Goal: Transaction & Acquisition: Purchase product/service

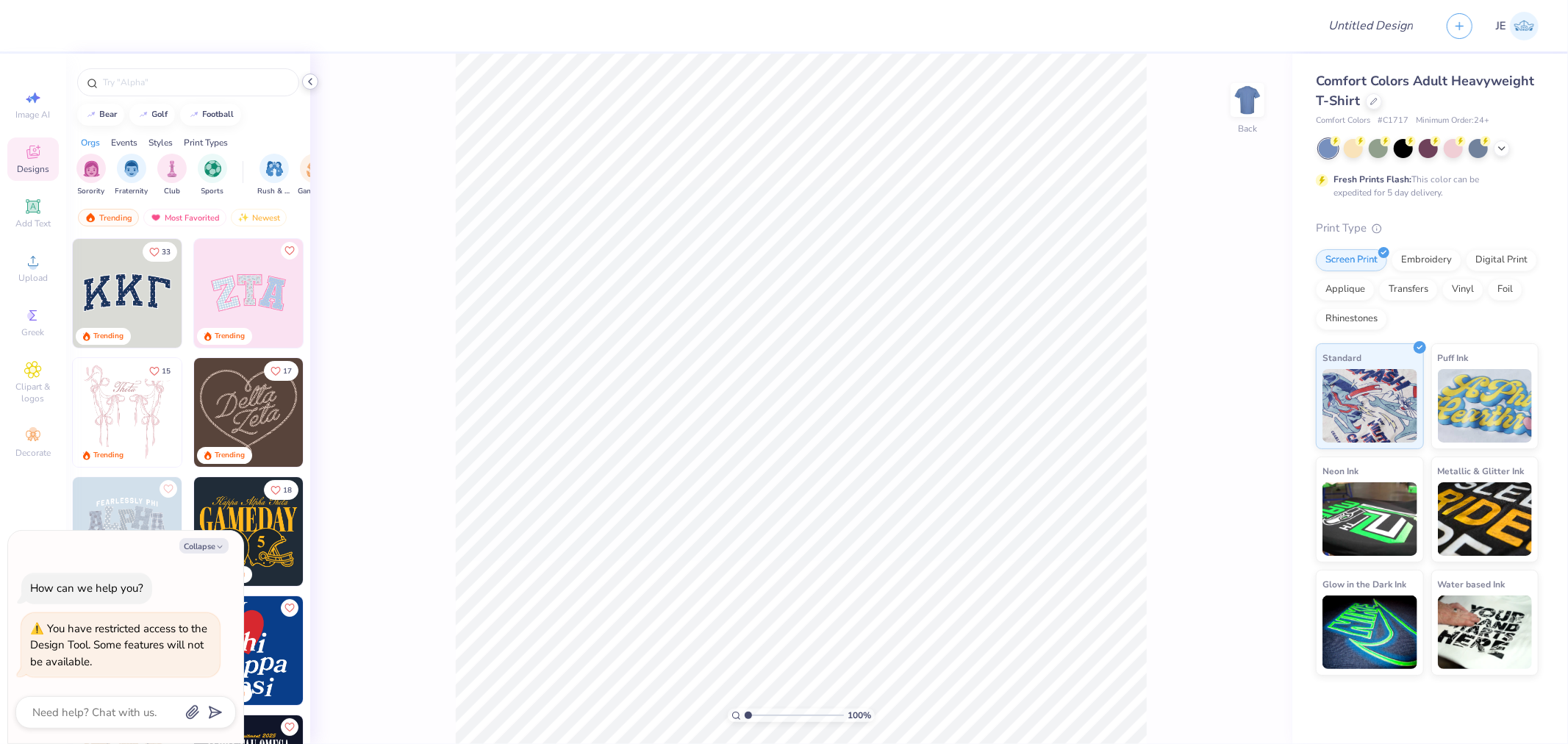
click at [310, 76] on icon at bounding box center [310, 81] width 12 height 12
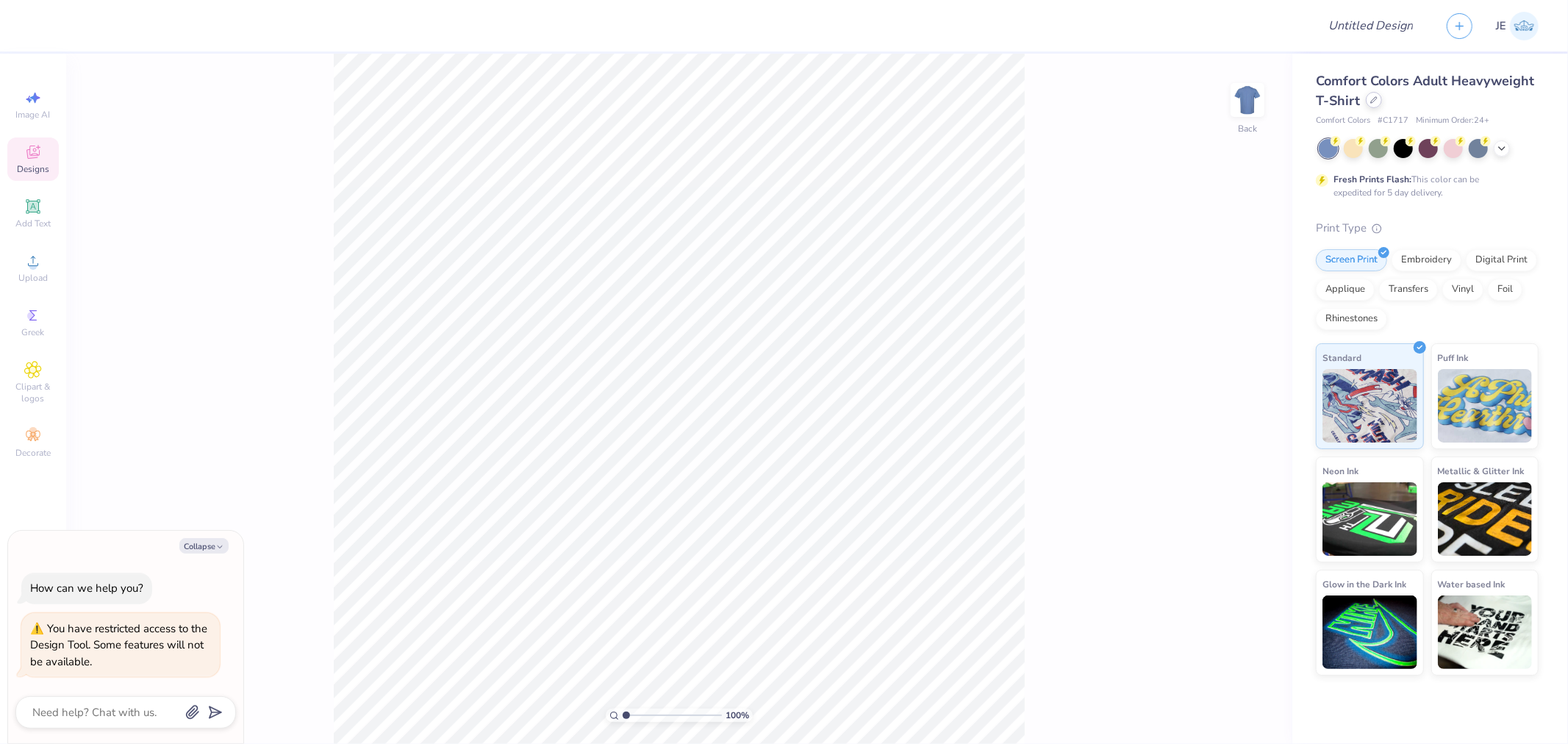
click at [1375, 99] on icon at bounding box center [1374, 100] width 7 height 7
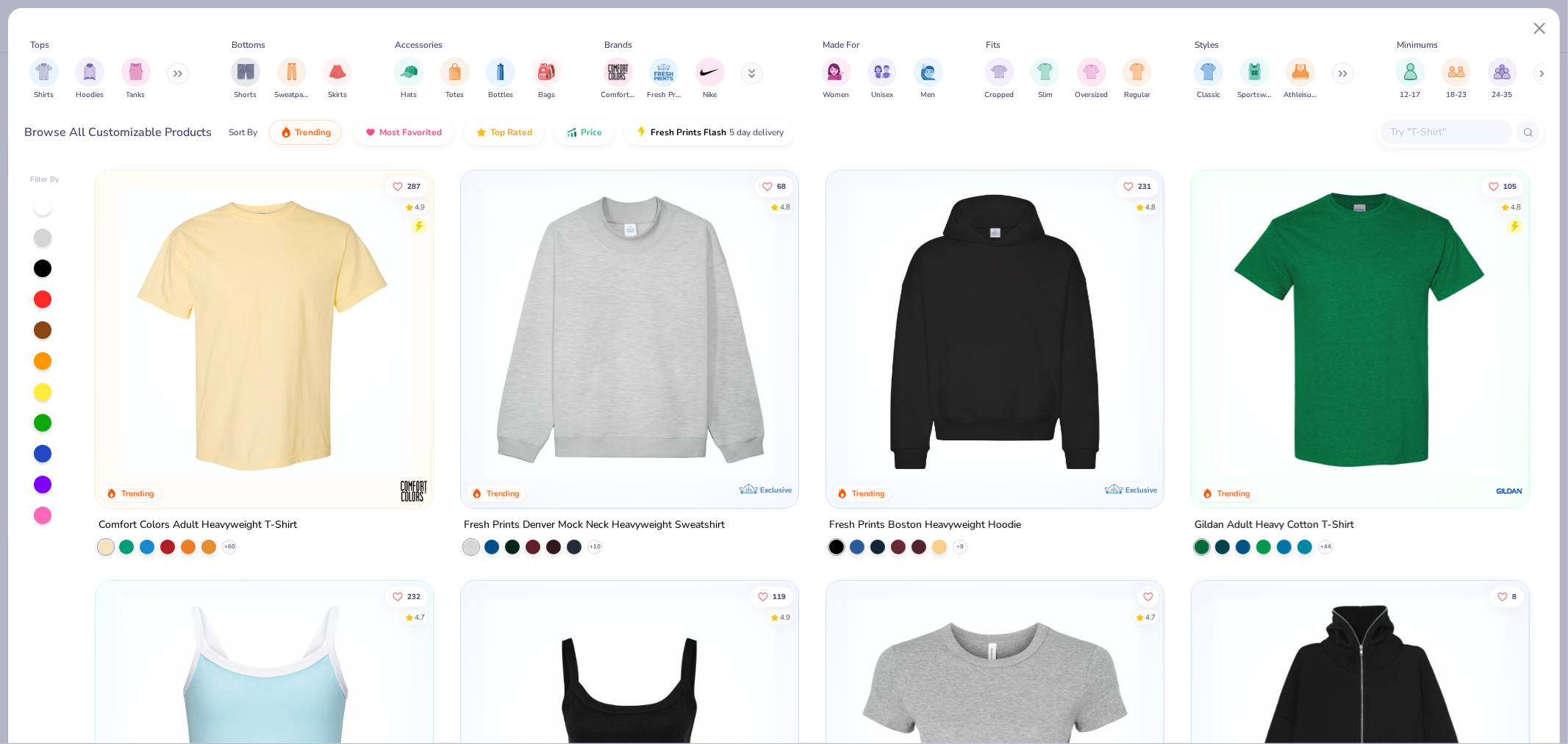
type textarea "x"
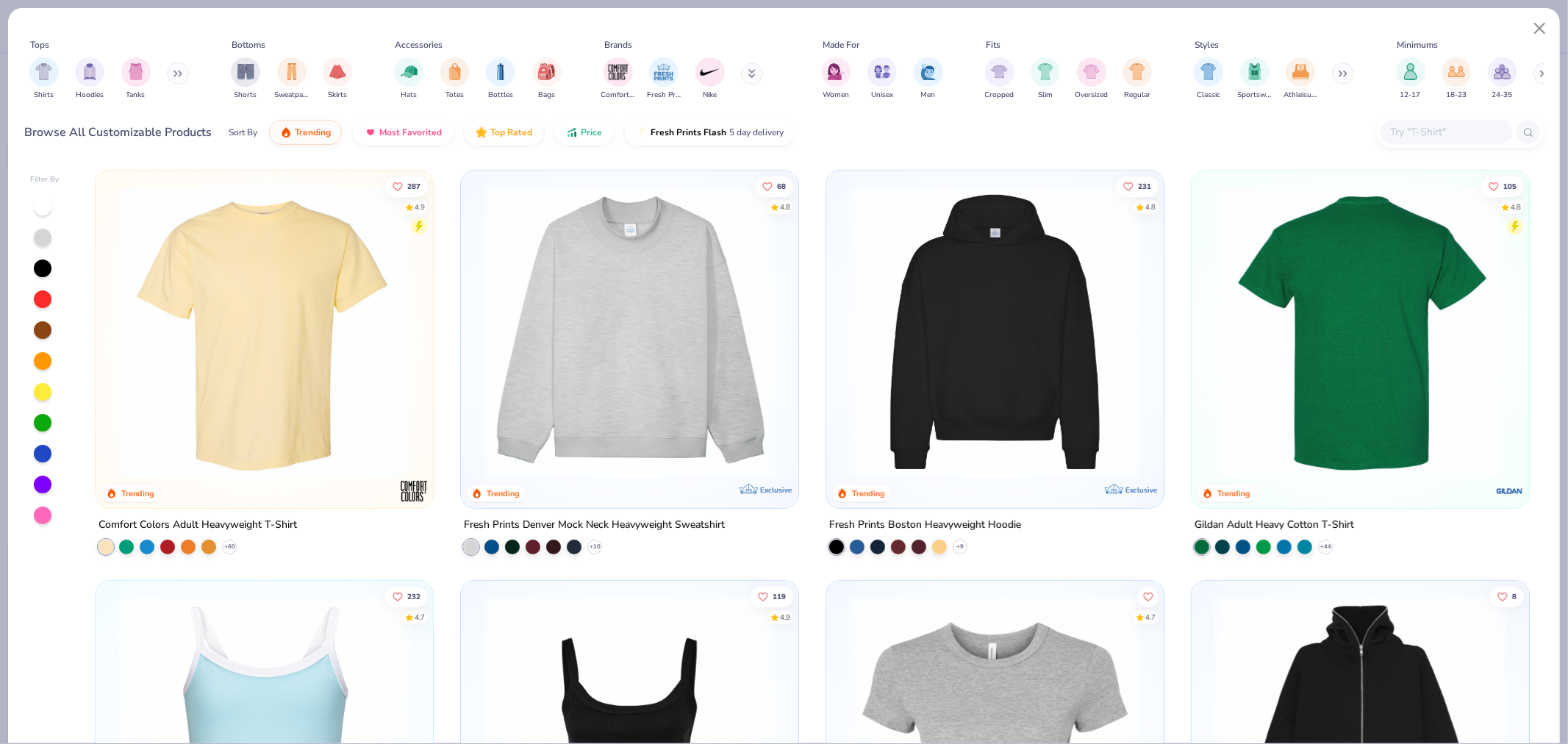
click at [1414, 130] on input "text" at bounding box center [1446, 131] width 113 height 17
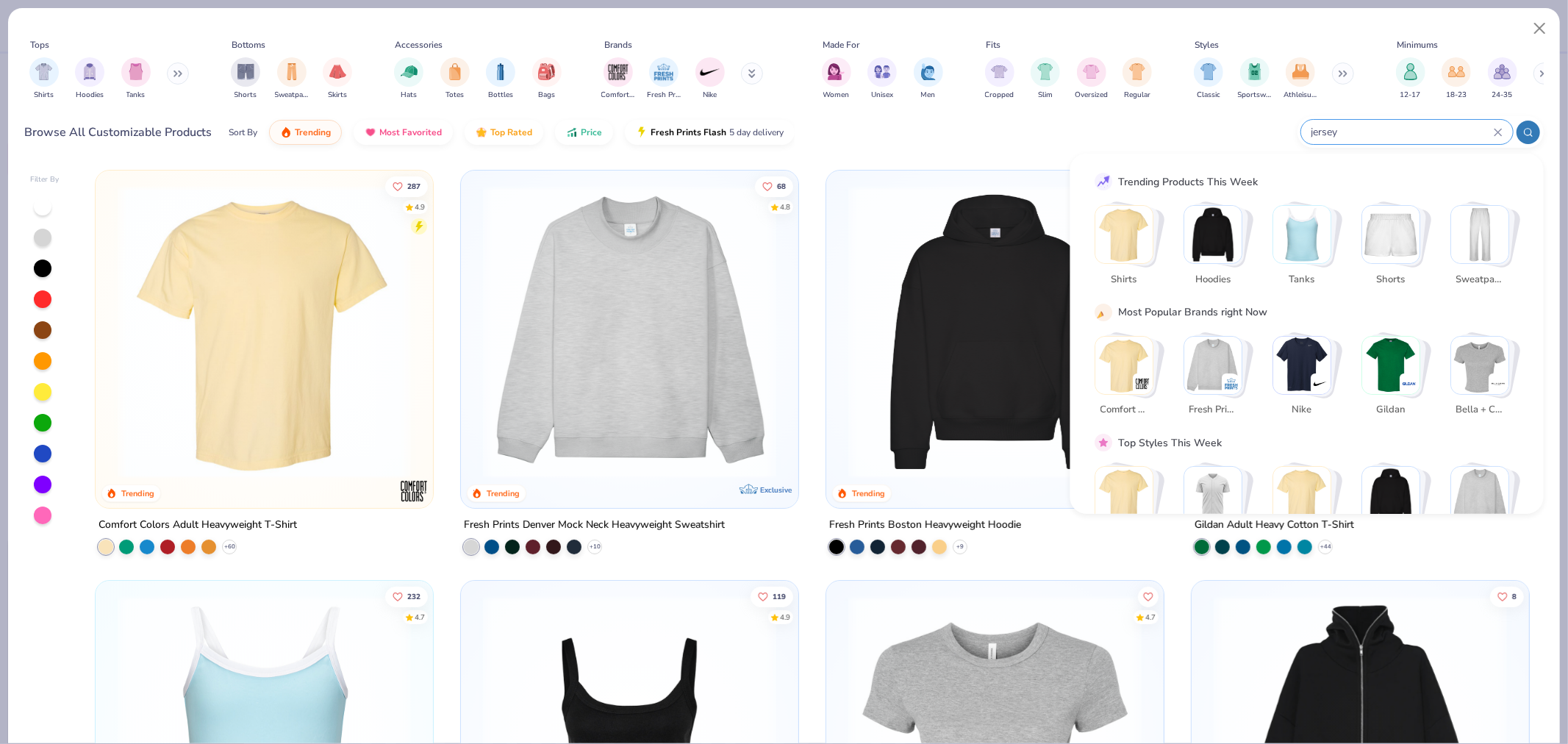
type input "jersey"
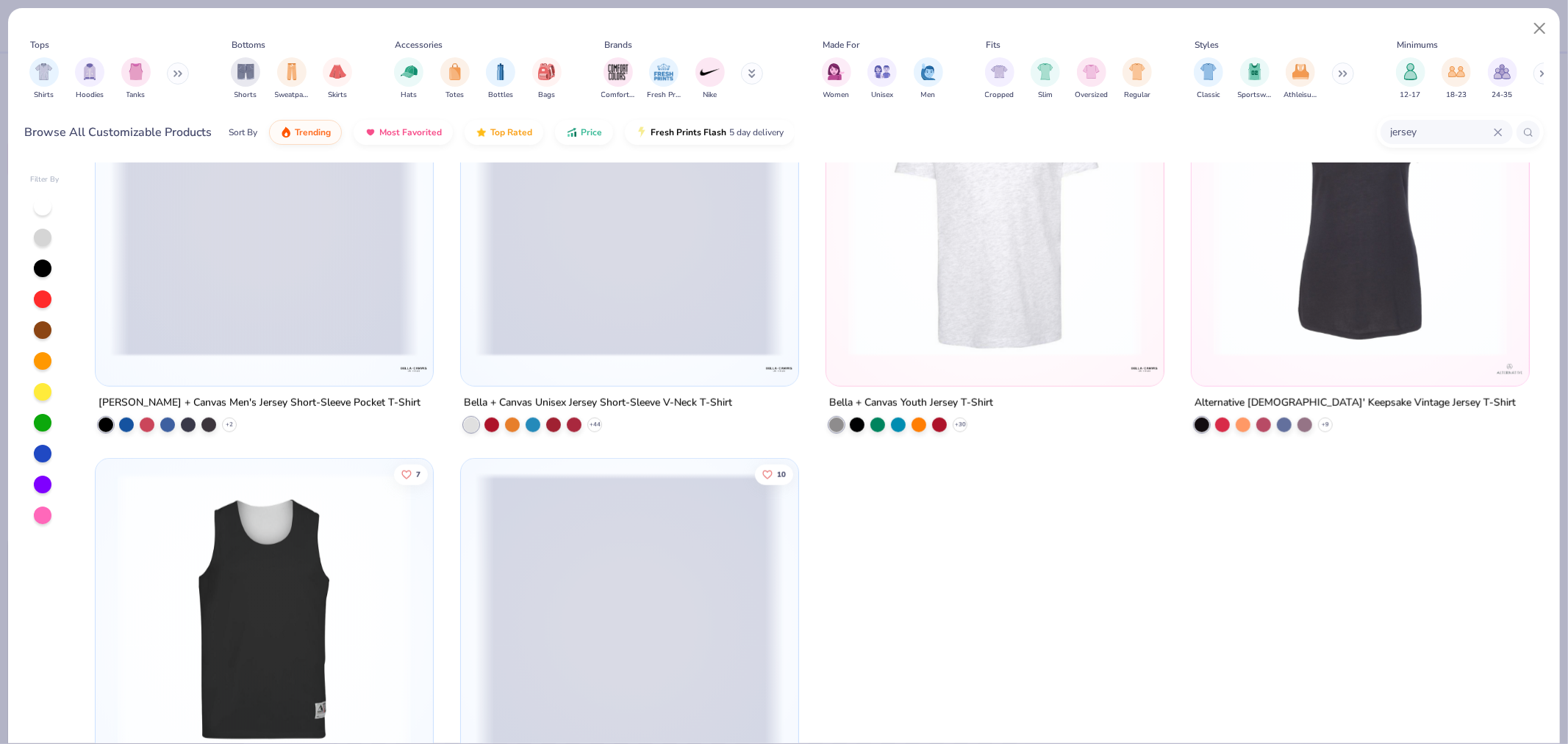
scroll to position [5884, 0]
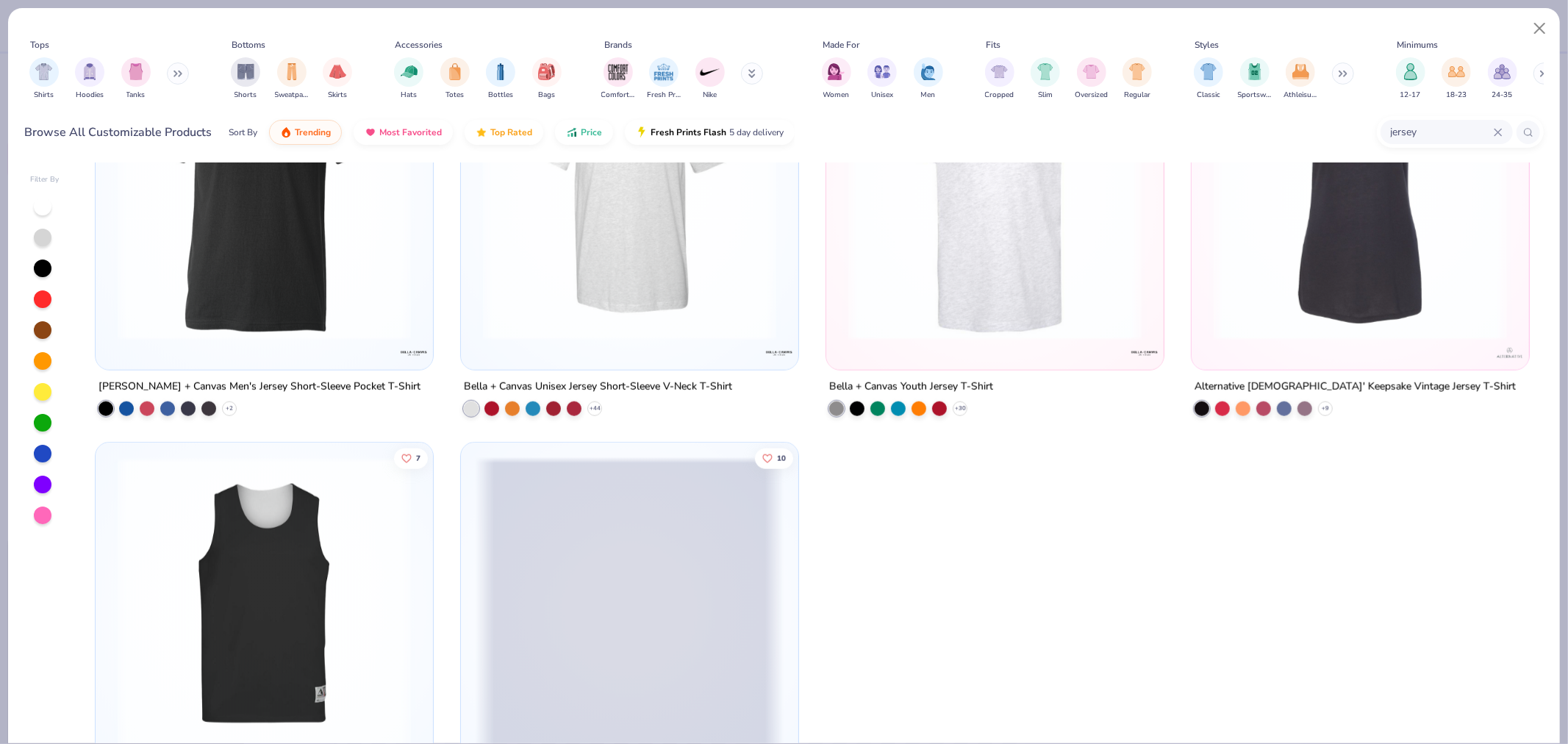
click at [1416, 126] on input "jersey" at bounding box center [1442, 131] width 104 height 17
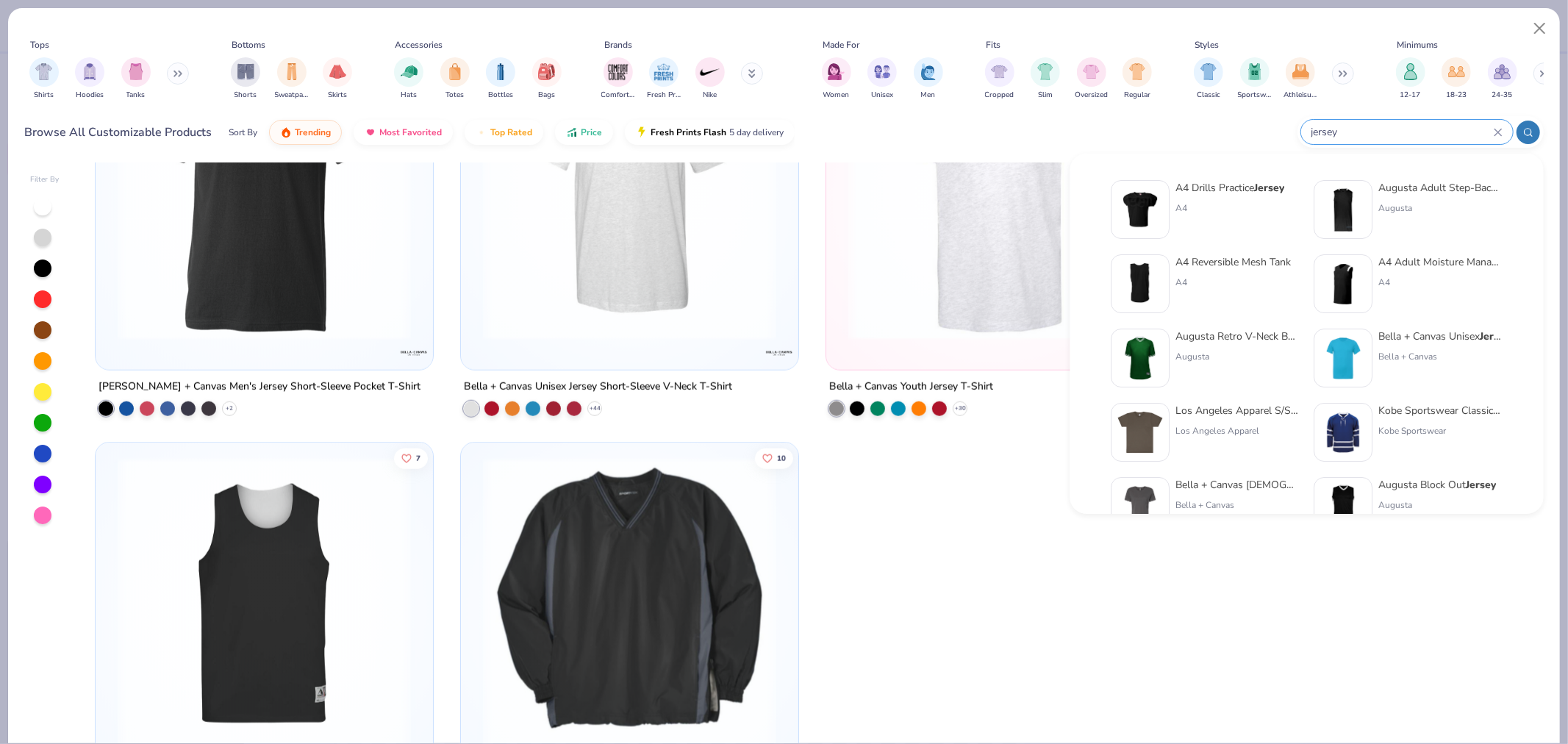
click at [1234, 336] on div "Augusta Retro V-Neck Baseball Jersey" at bounding box center [1238, 337] width 123 height 16
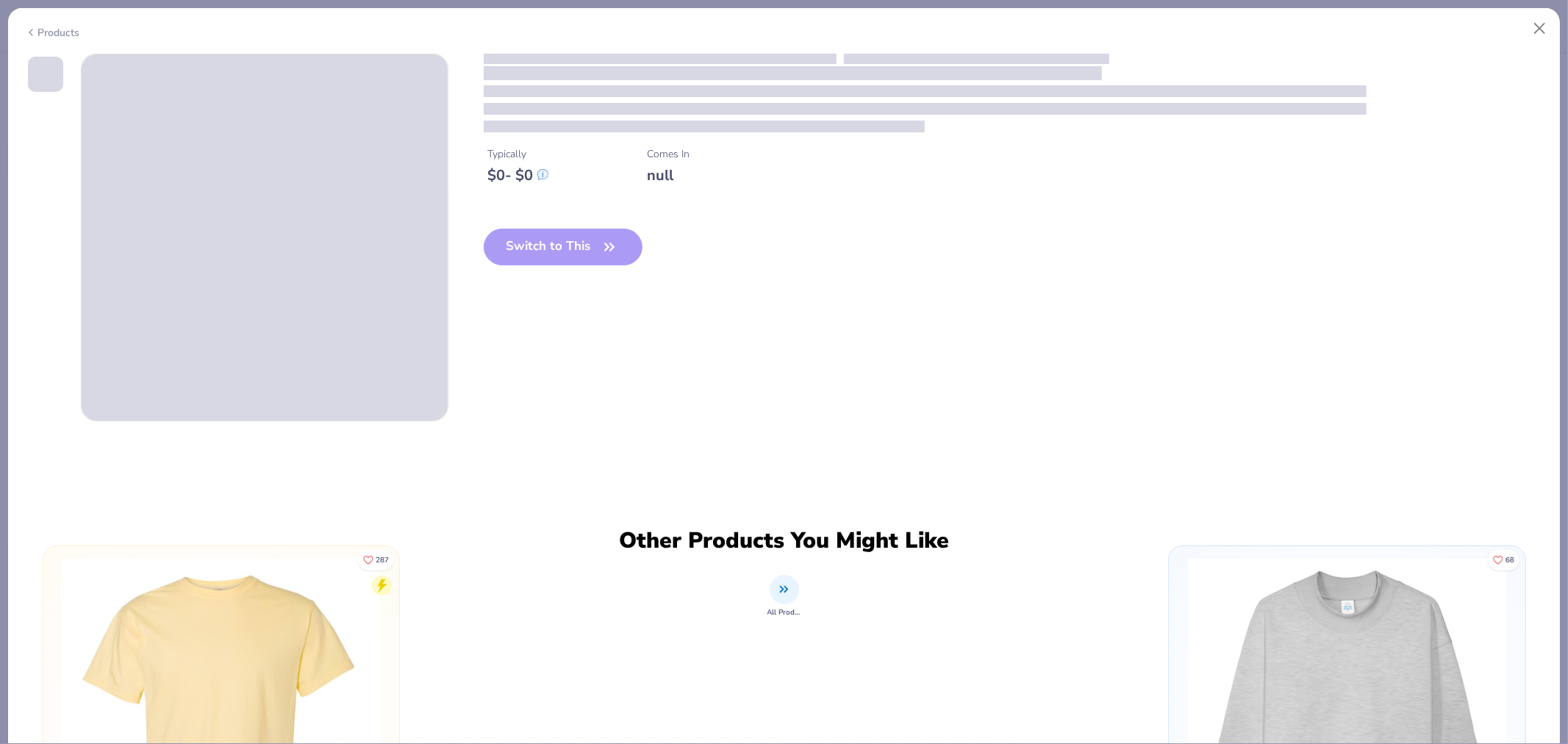
scroll to position [1887, 0]
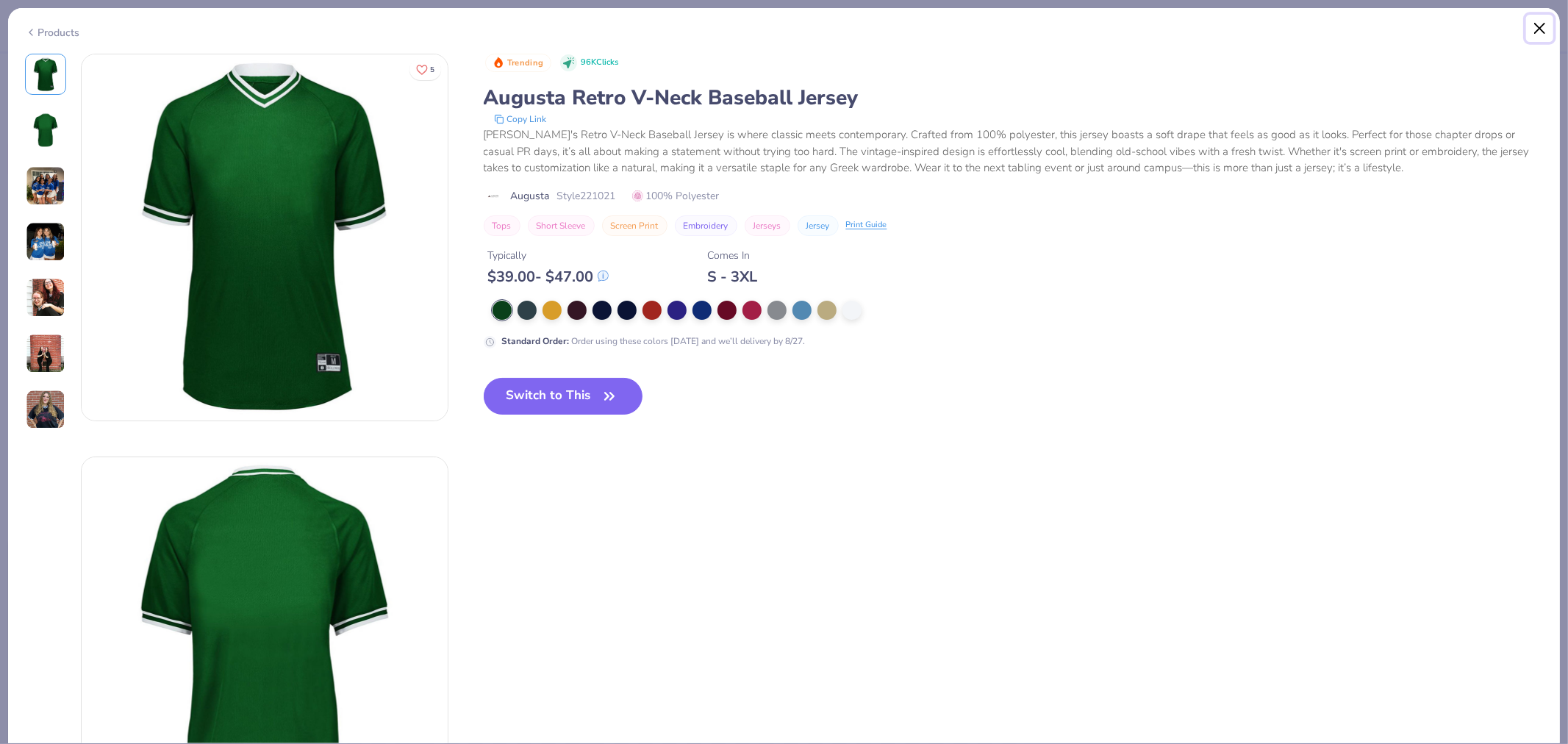
click at [1536, 25] on button "Close" at bounding box center [1540, 28] width 28 height 28
type textarea "x"
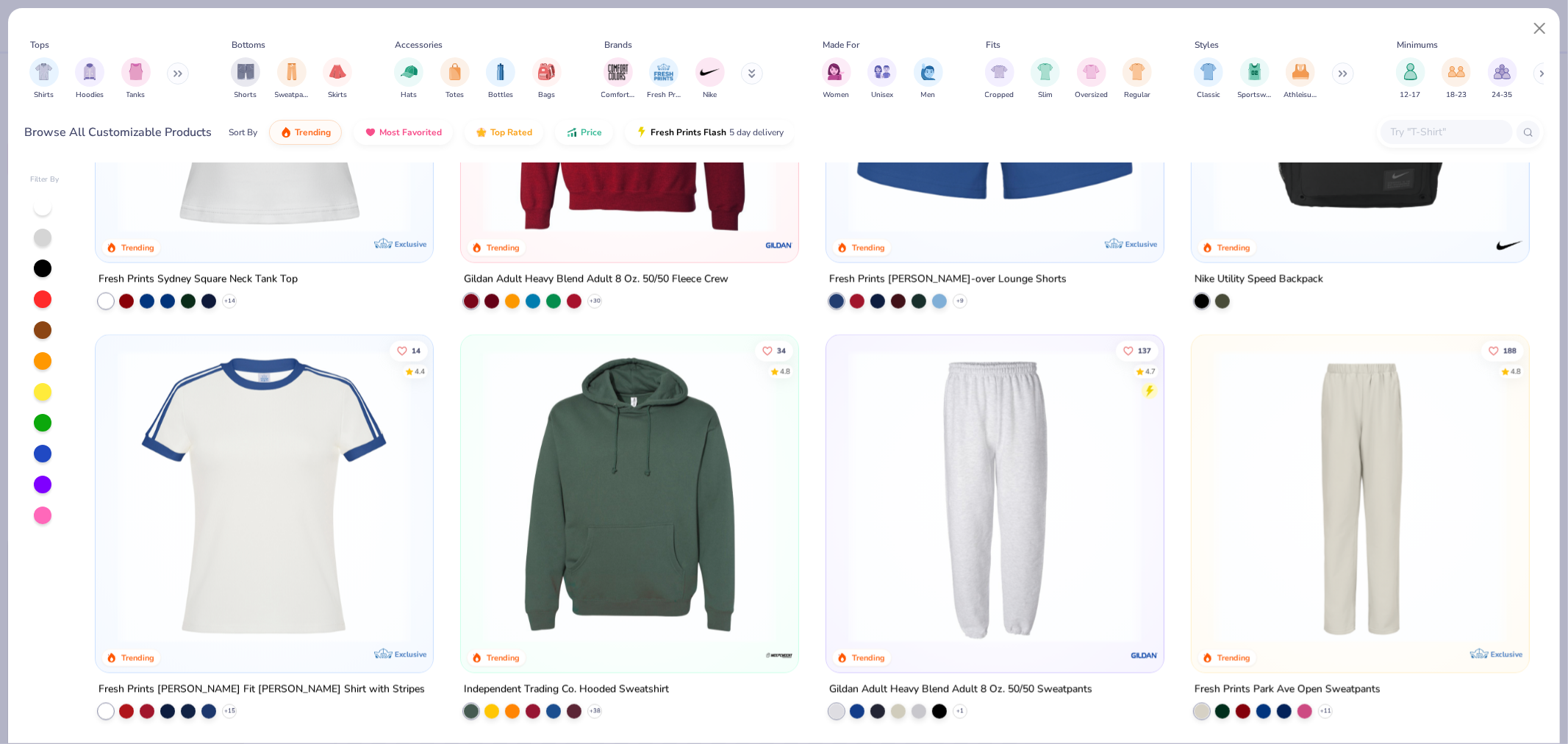
click at [1461, 127] on input "text" at bounding box center [1446, 131] width 113 height 17
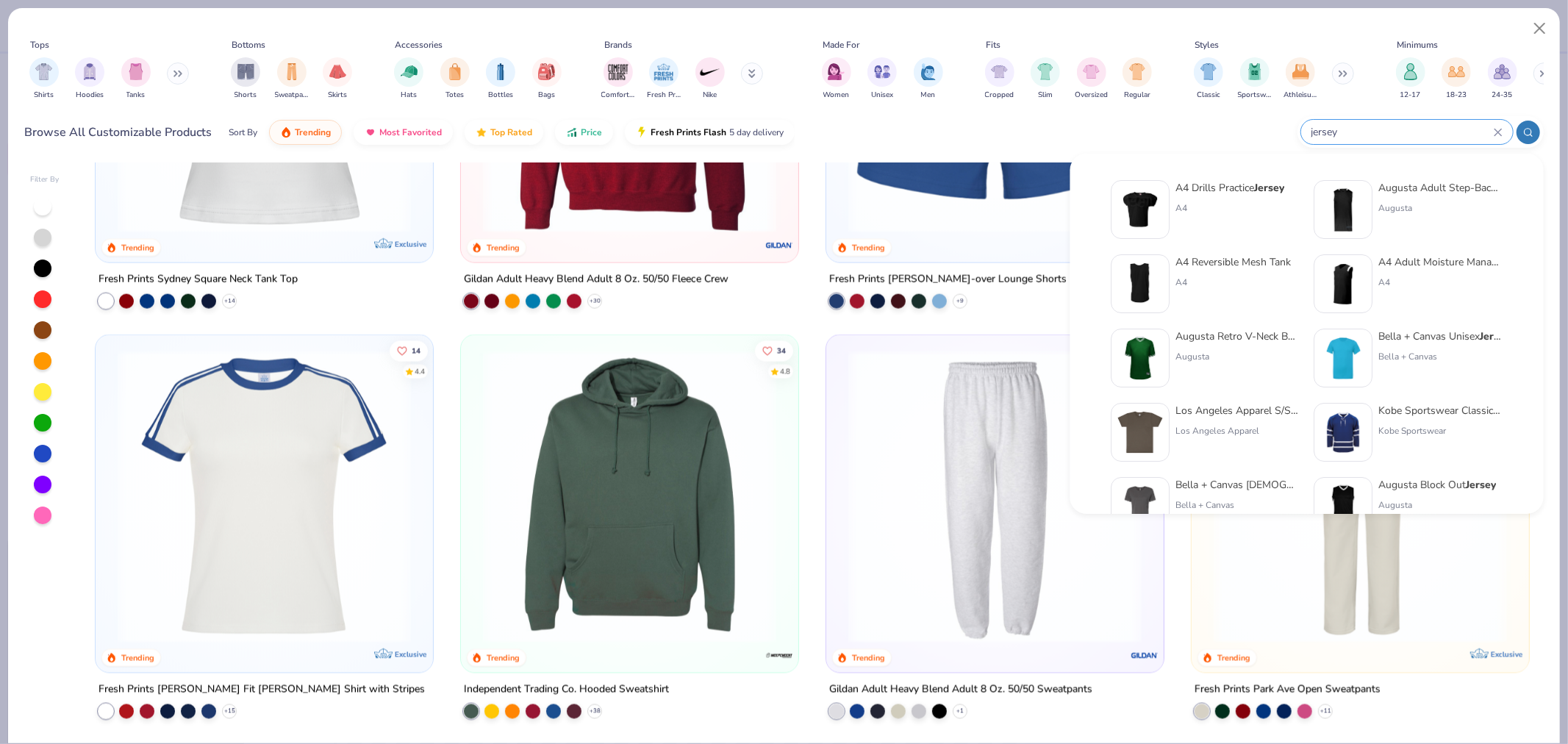
type input "jersey"
click at [179, 67] on button at bounding box center [178, 74] width 22 height 22
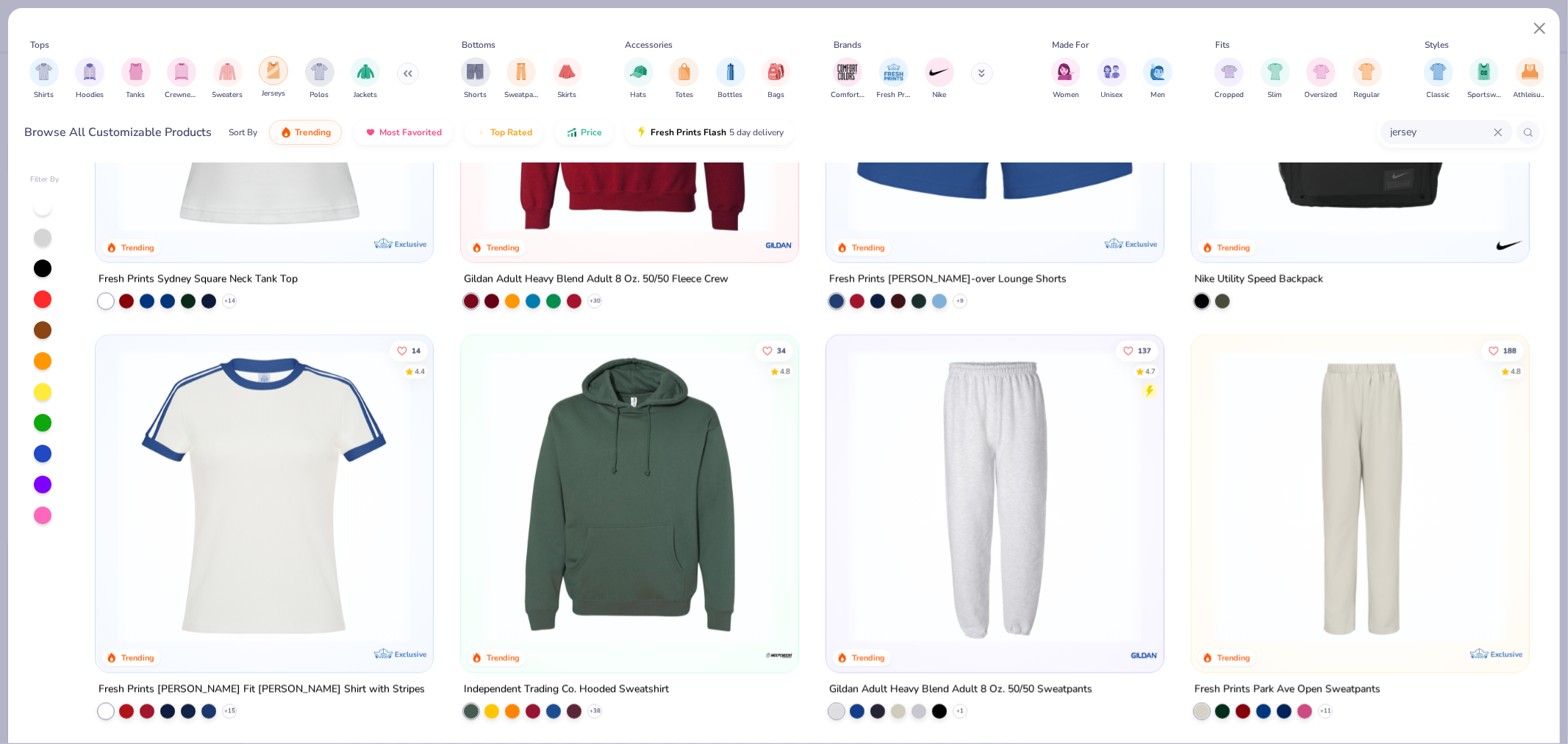
click at [283, 69] on div "filter for Jerseys" at bounding box center [273, 70] width 29 height 29
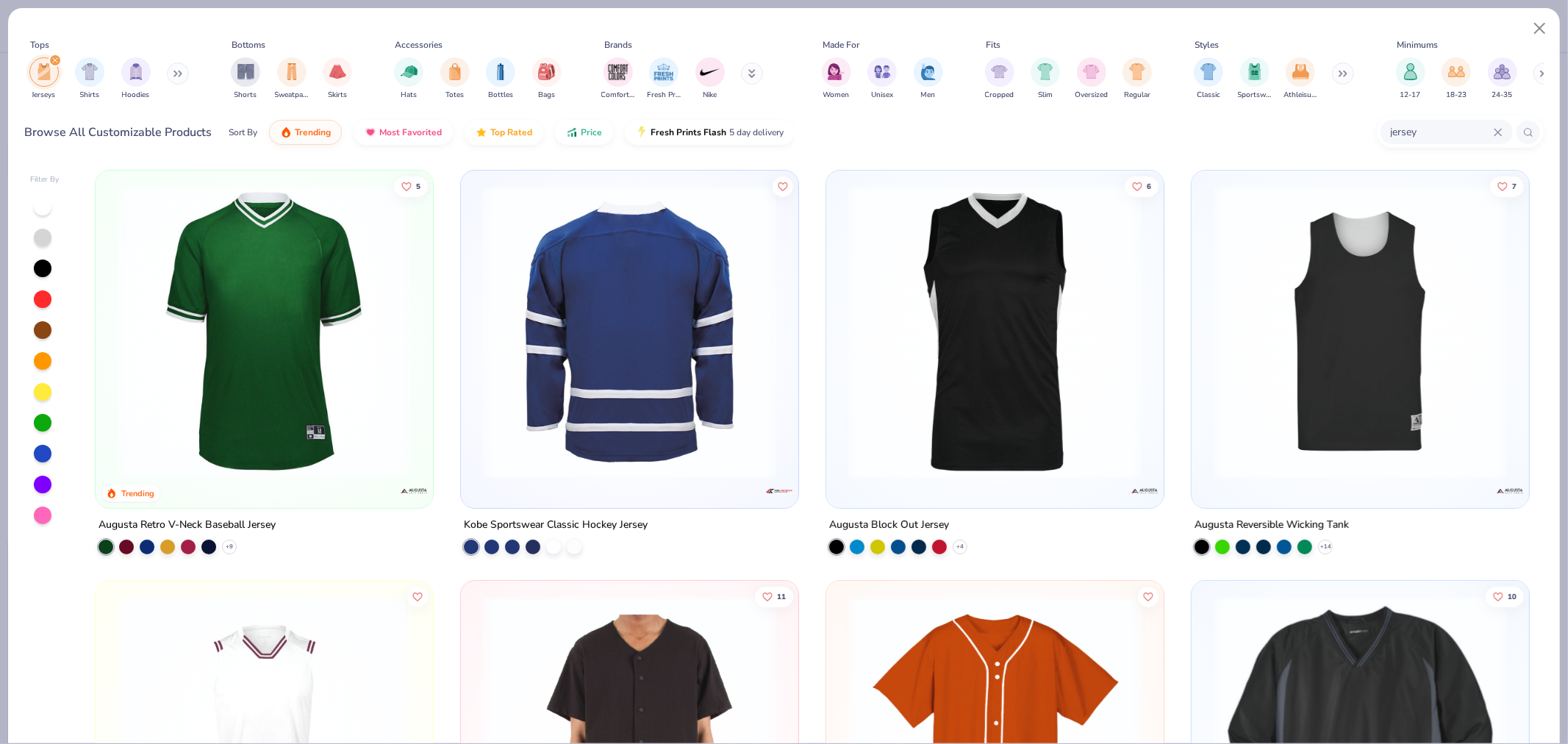
click at [244, 316] on img at bounding box center [265, 331] width 308 height 293
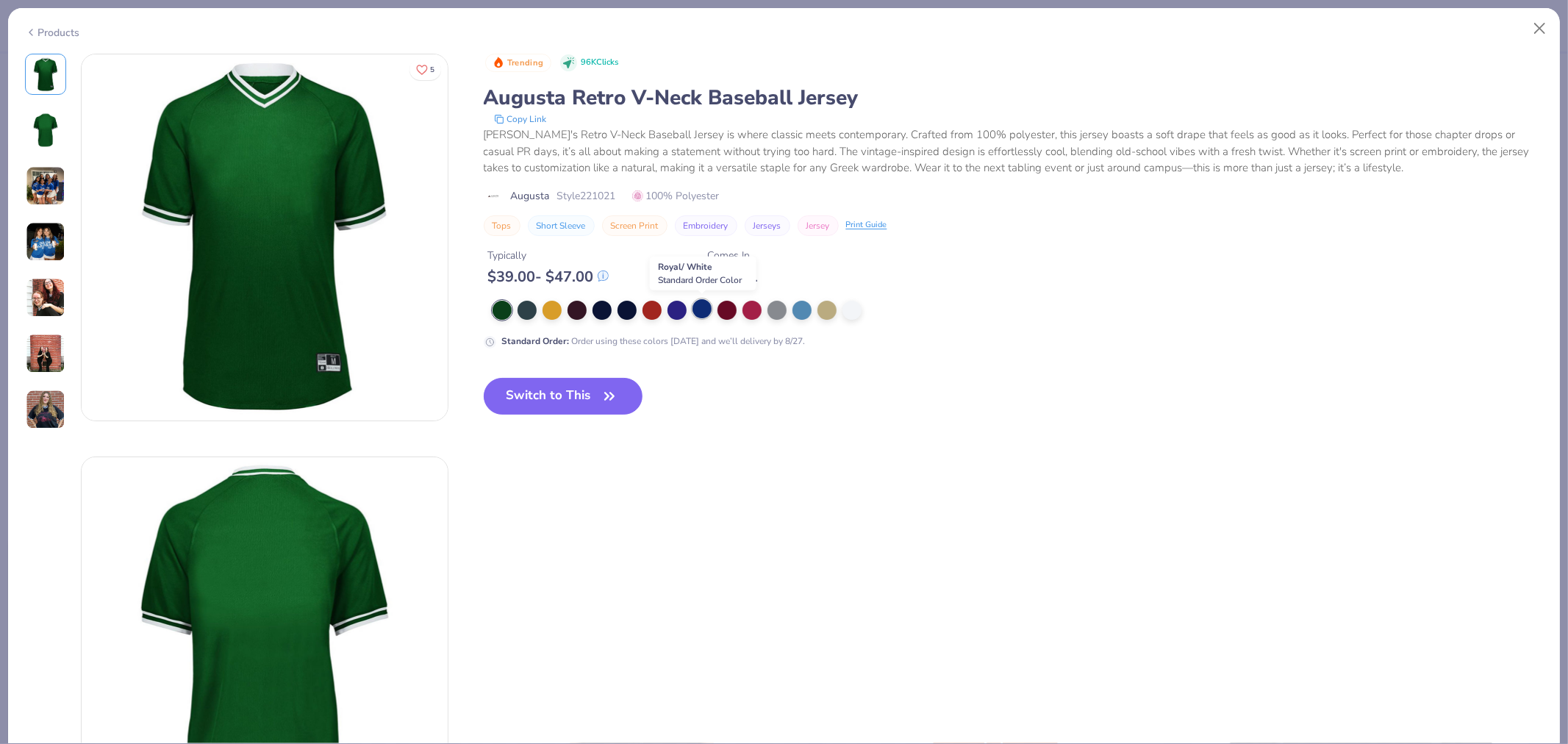
click at [706, 306] on div at bounding box center [702, 309] width 19 height 19
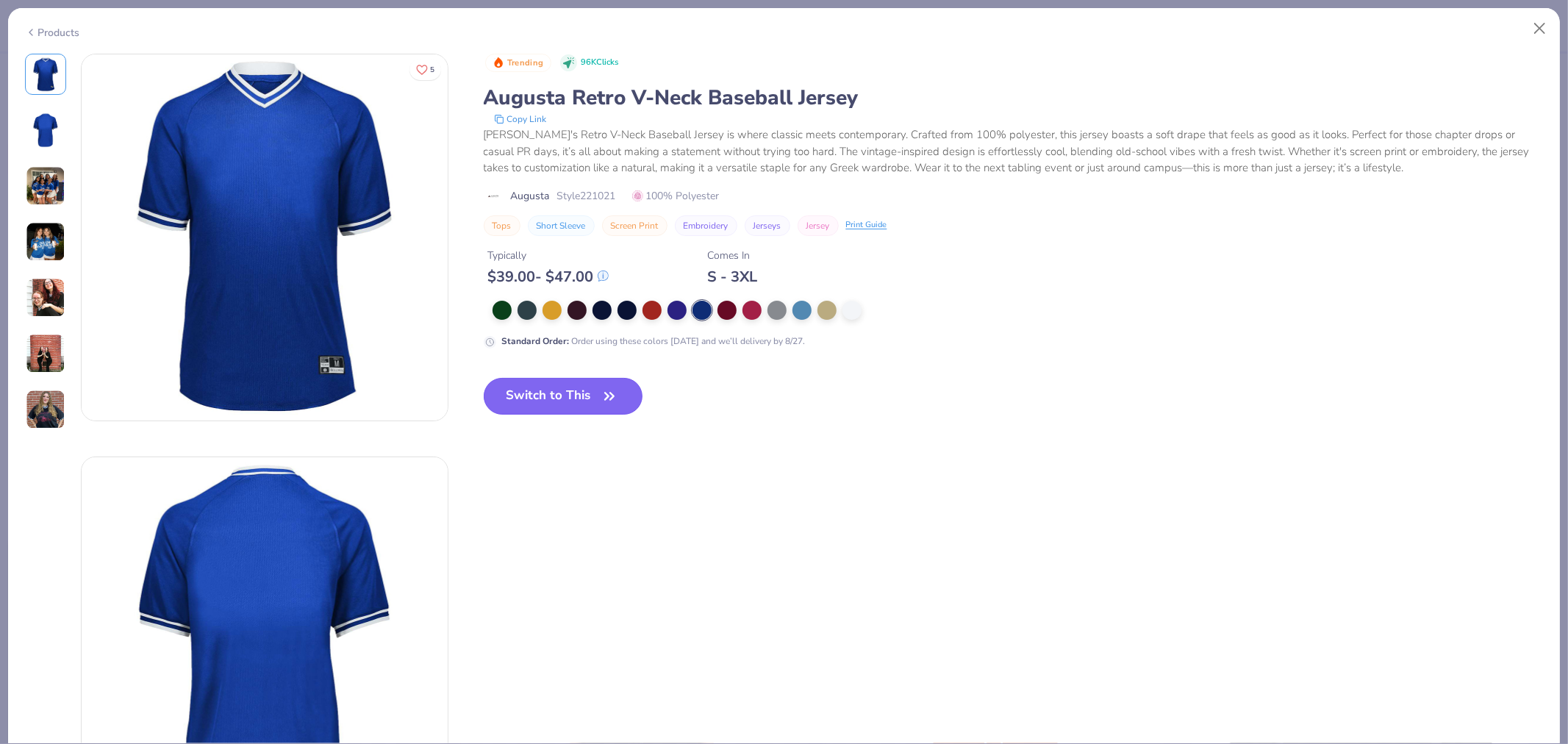
click at [549, 394] on button "Switch to This" at bounding box center [564, 396] width 160 height 37
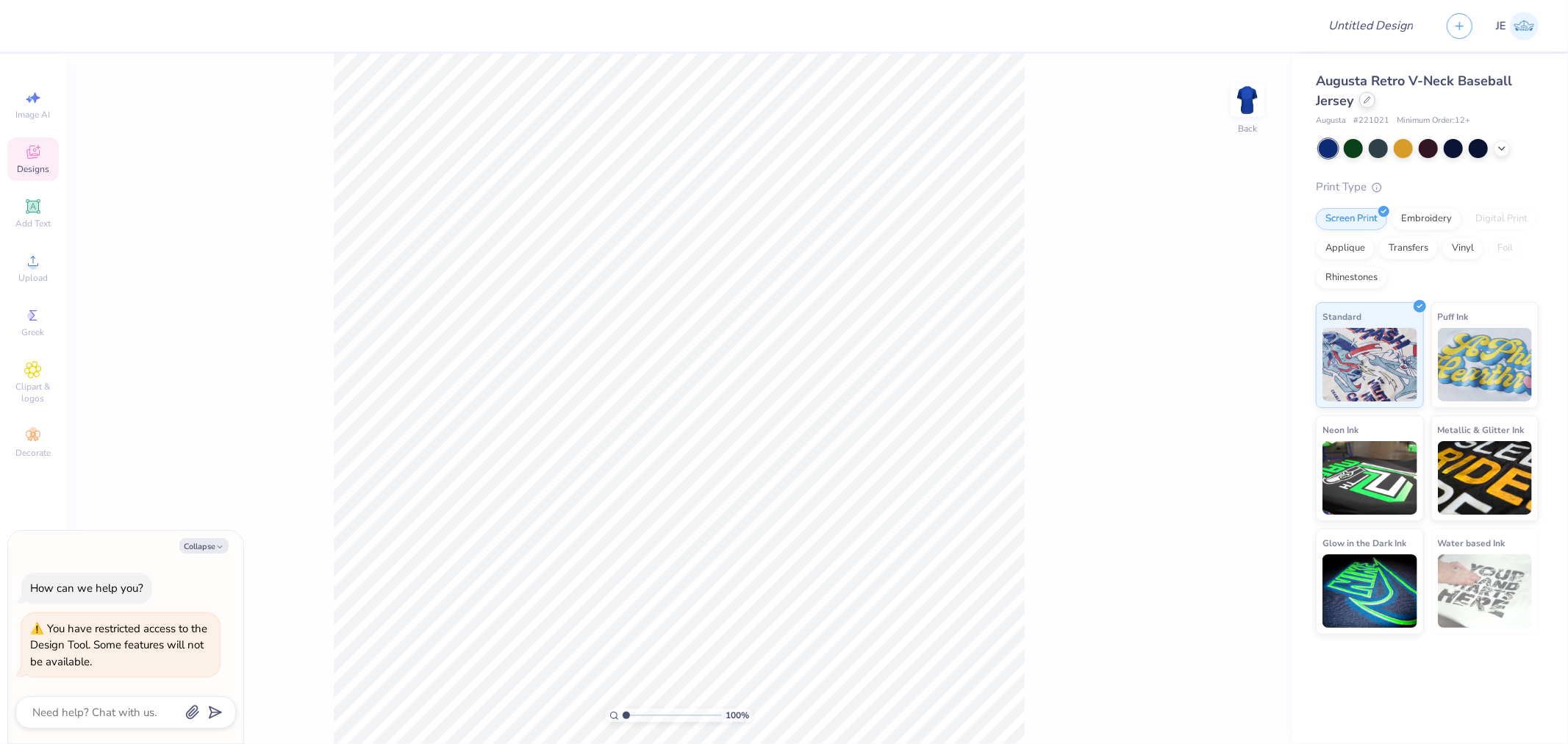
click at [1368, 103] on icon at bounding box center [1367, 100] width 7 height 7
type textarea "x"
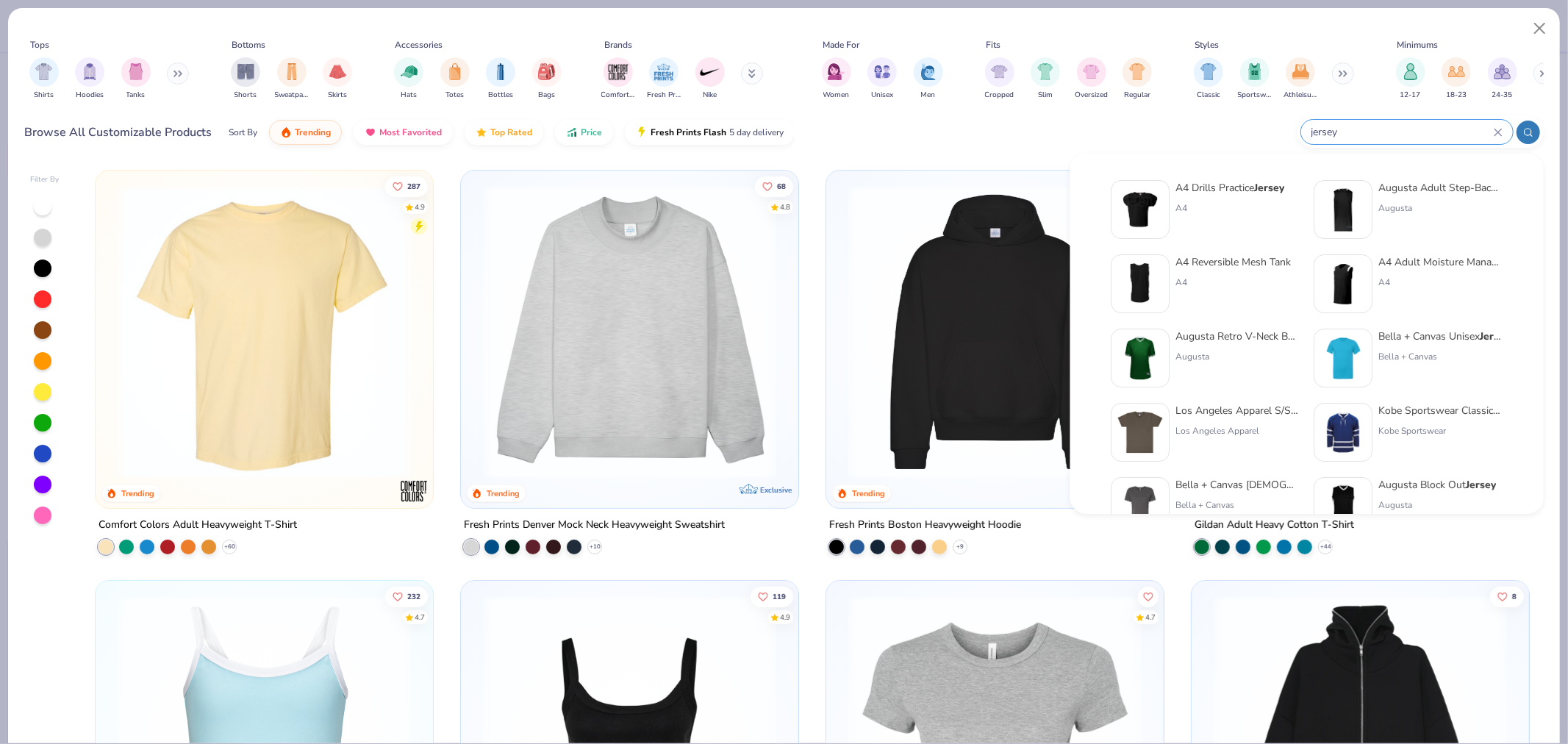
drag, startPoint x: 1412, startPoint y: 129, endPoint x: 1487, endPoint y: 138, distance: 75.5
click at [1356, 128] on input "jersey" at bounding box center [1402, 131] width 184 height 17
paste input "Augusta Drop Ship 257"
type input "jerseyAugusta Drop Ship 257"
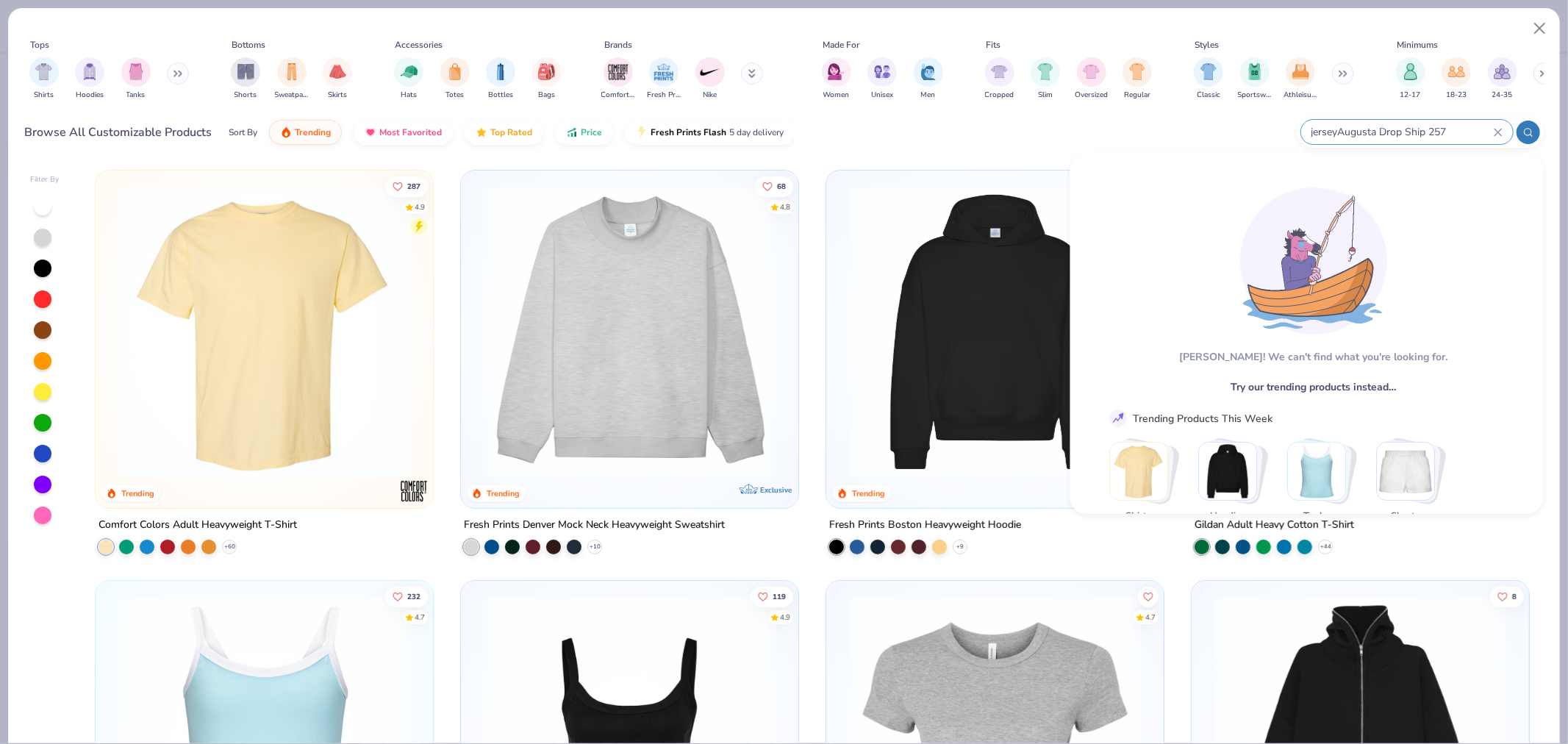
click at [1338, 134] on input "jerseyAugusta Drop Ship 257" at bounding box center [1402, 131] width 184 height 17
drag, startPoint x: 1468, startPoint y: 135, endPoint x: 1144, endPoint y: 123, distance: 324.2
click at [1144, 123] on div "Browse All Customizable Products Sort By Trending Most Favorited Top Rated Pric…" at bounding box center [785, 132] width 1519 height 41
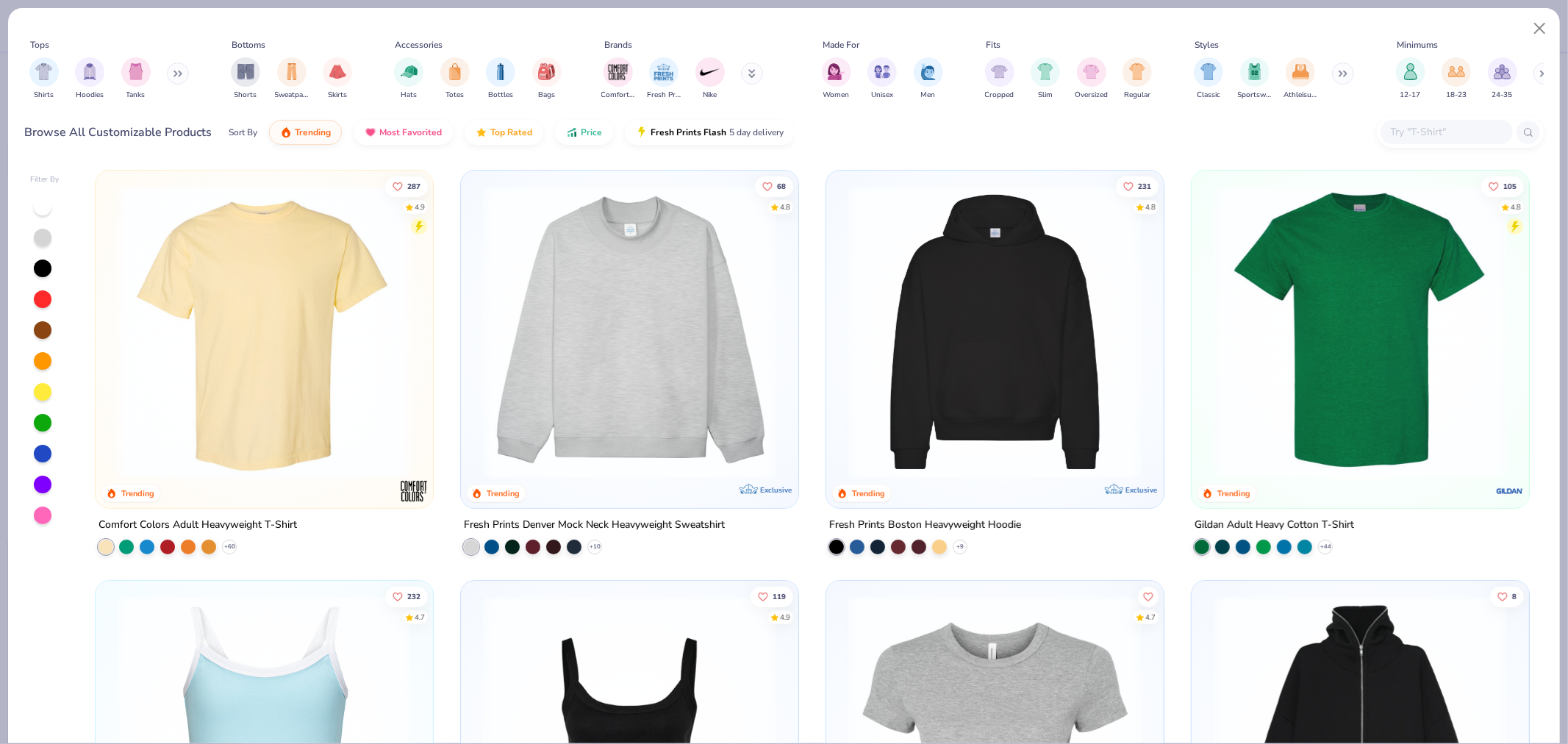
click at [1419, 123] on input "text" at bounding box center [1446, 131] width 113 height 17
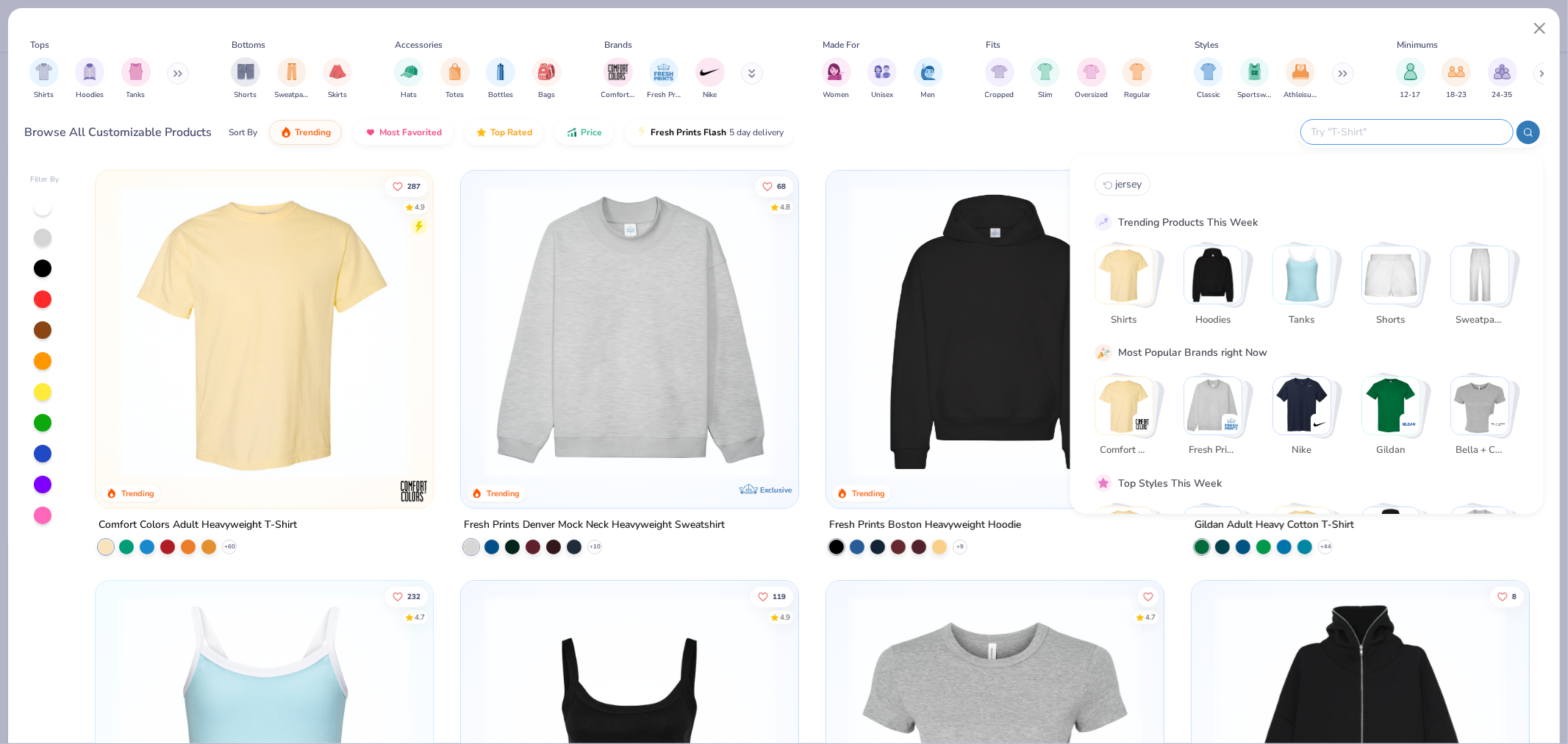
paste input "Augusta Drop Ship 257"
type input "Augusta Drop Ship 257"
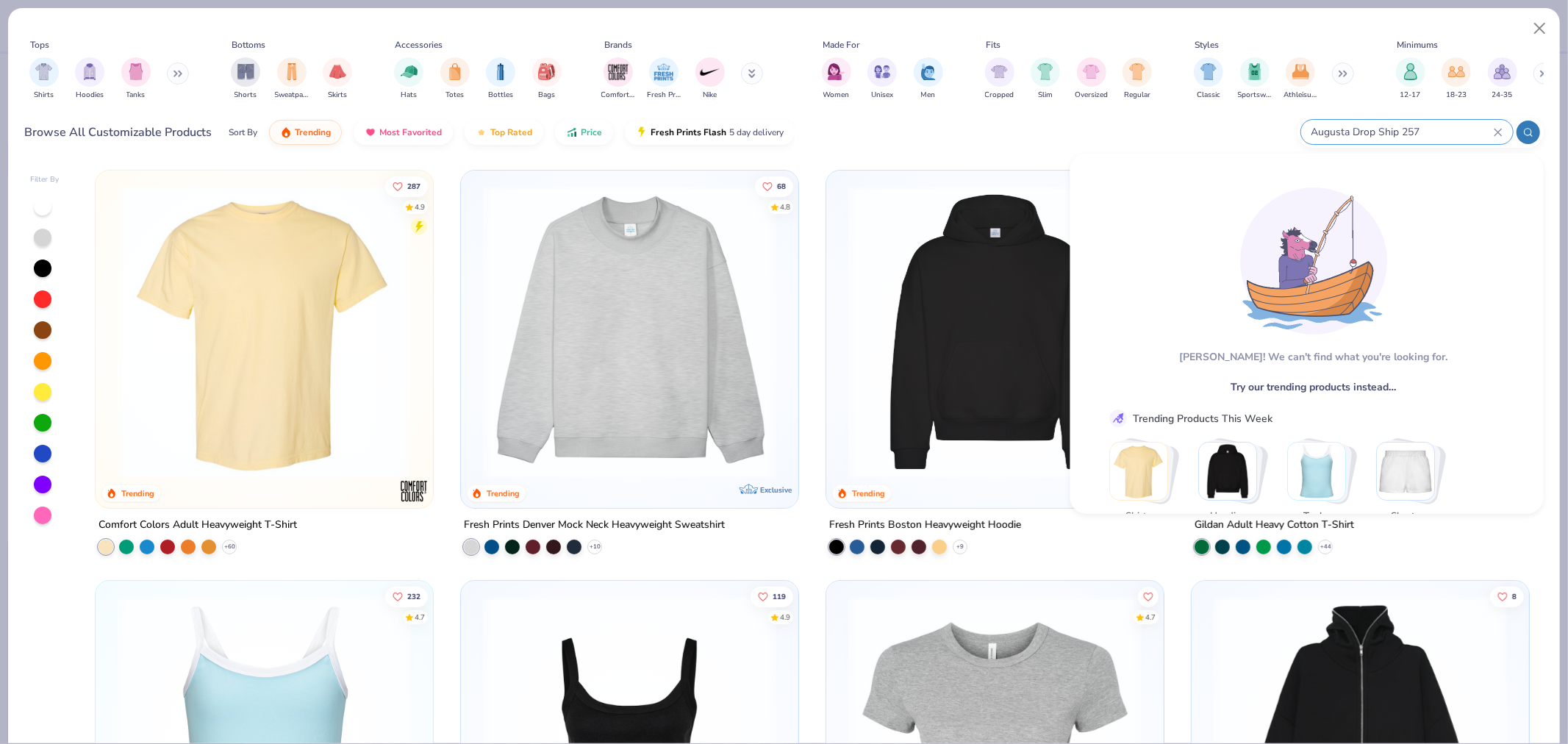
click at [1498, 130] on icon at bounding box center [1498, 132] width 9 height 9
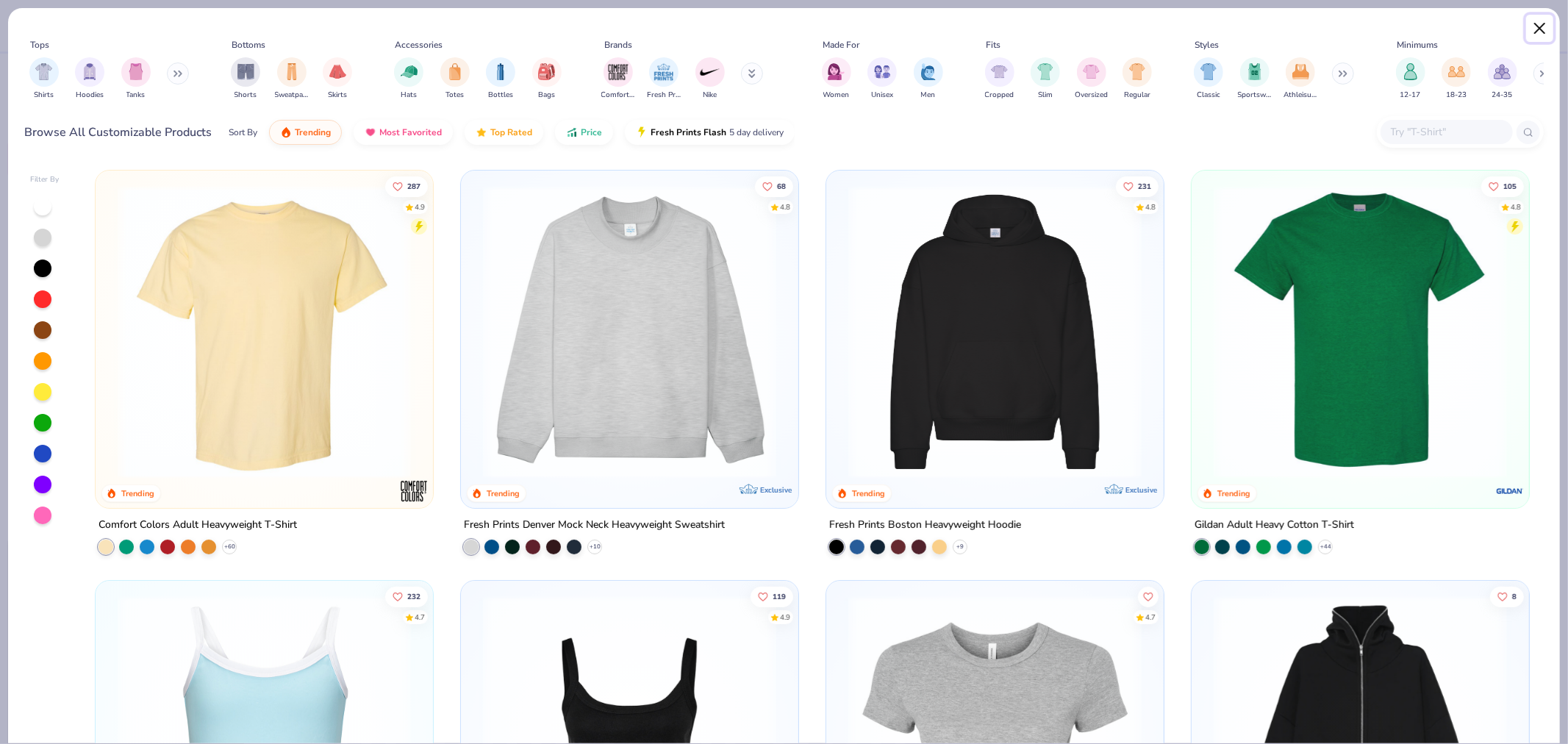
click at [1543, 27] on button "Close" at bounding box center [1540, 28] width 28 height 28
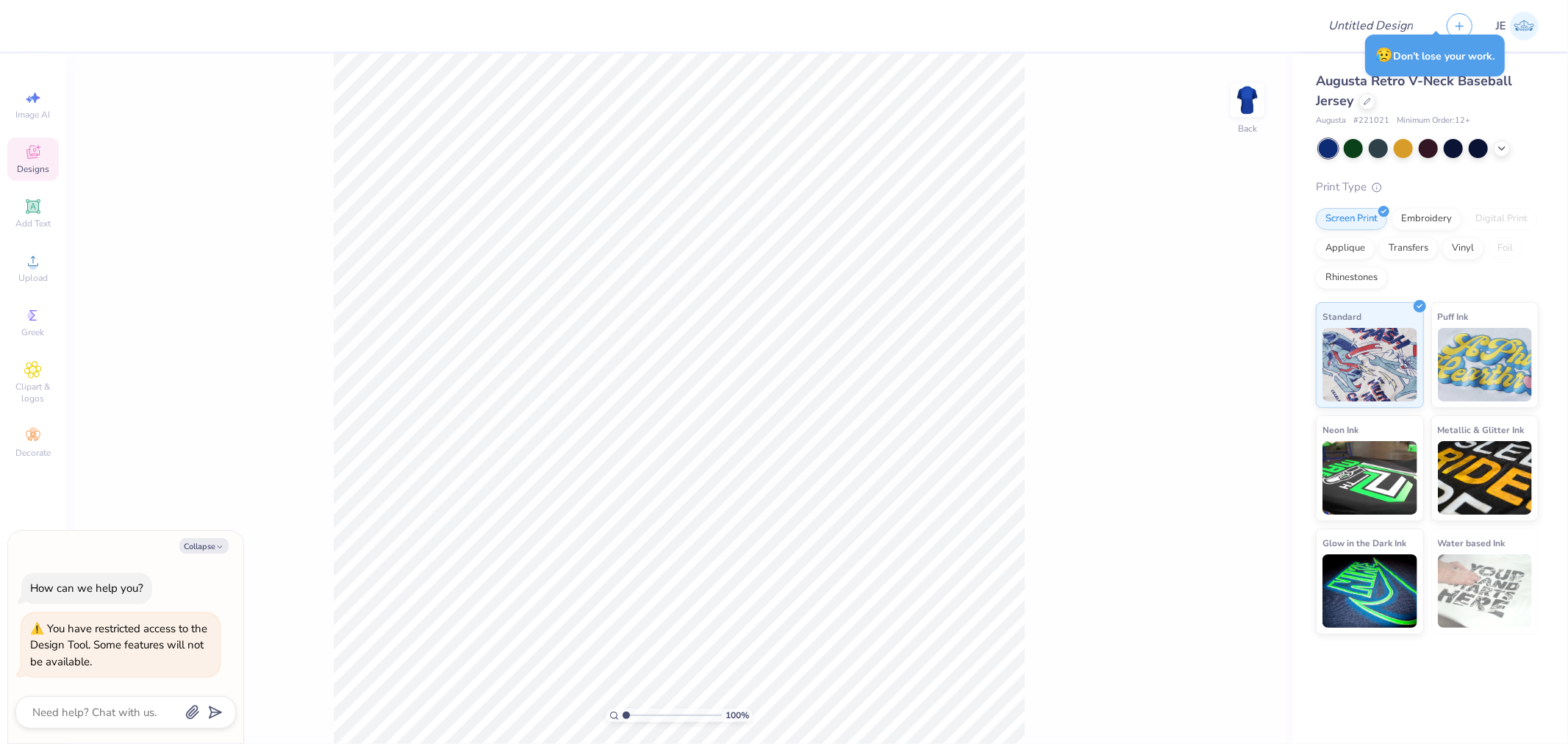
type textarea "x"
